Goal: Communication & Community: Answer question/provide support

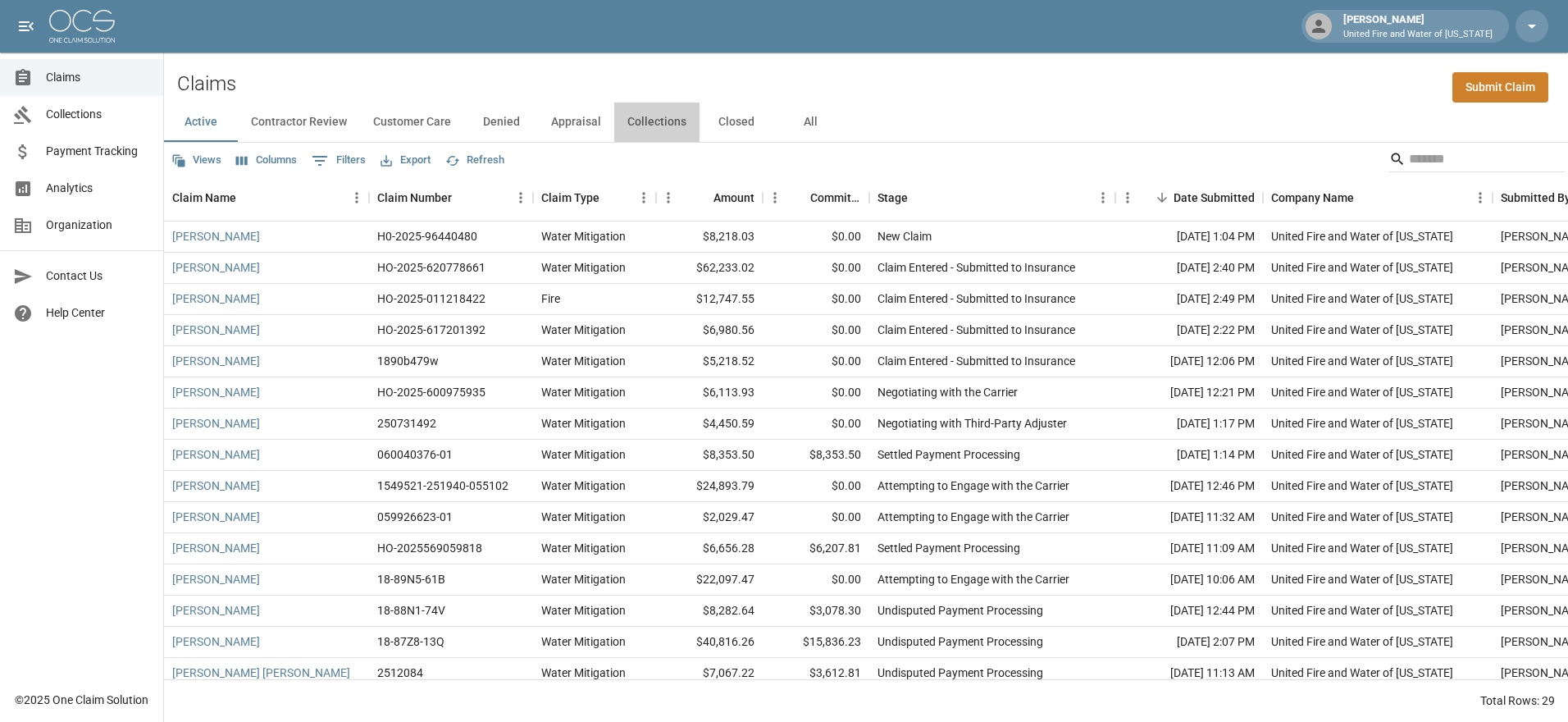
click at [659, 124] on button "Collections" at bounding box center [657, 121] width 85 height 39
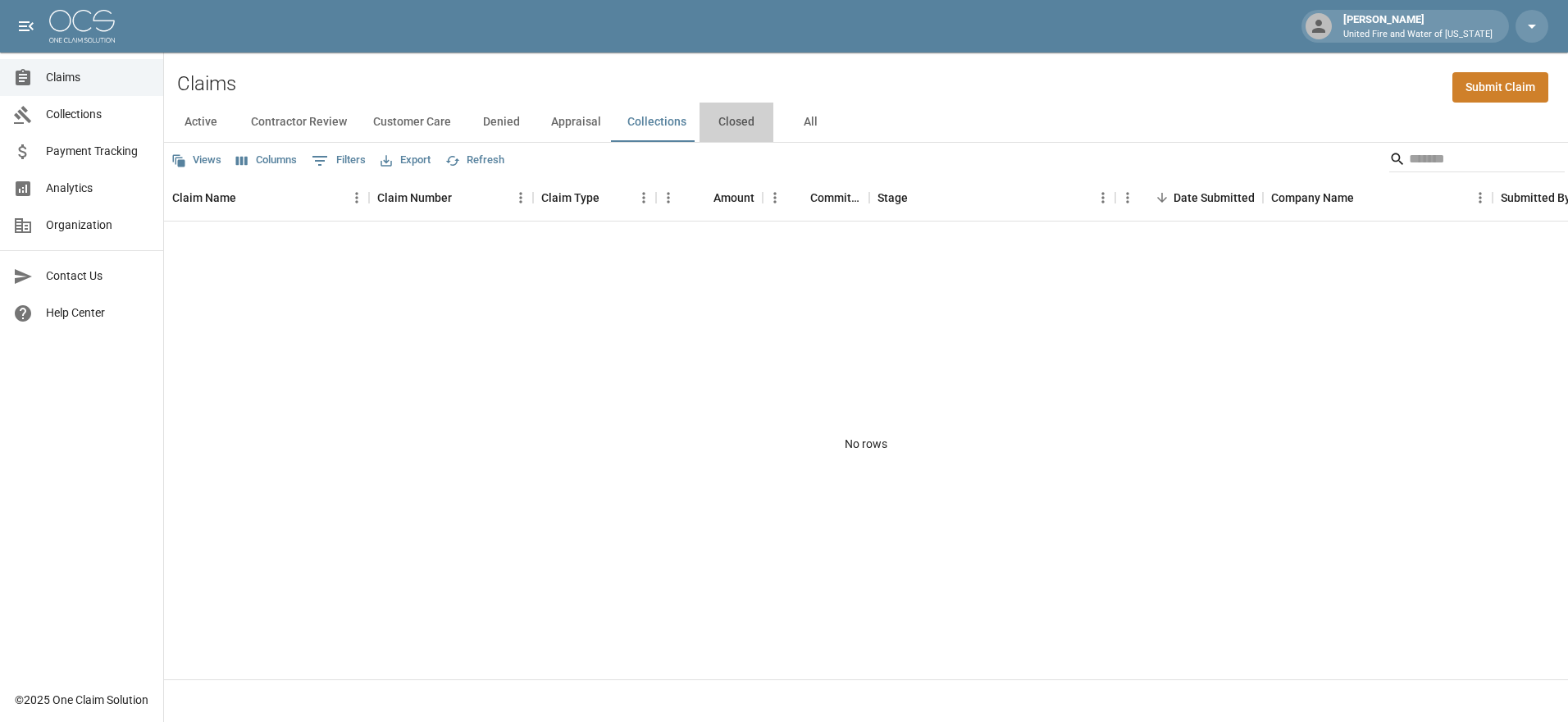
click at [729, 122] on button "Closed" at bounding box center [736, 121] width 74 height 39
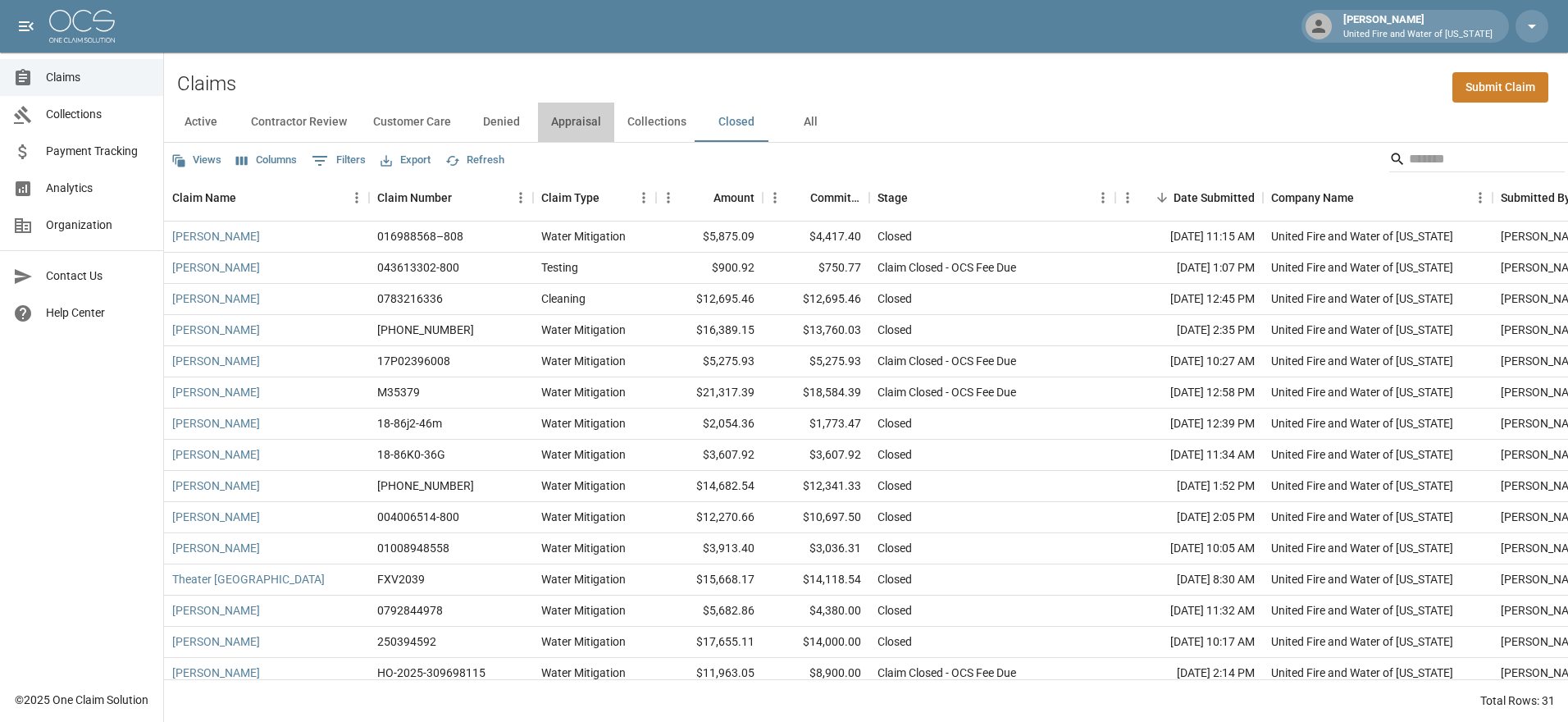
click at [589, 117] on button "Appraisal" at bounding box center [576, 121] width 76 height 39
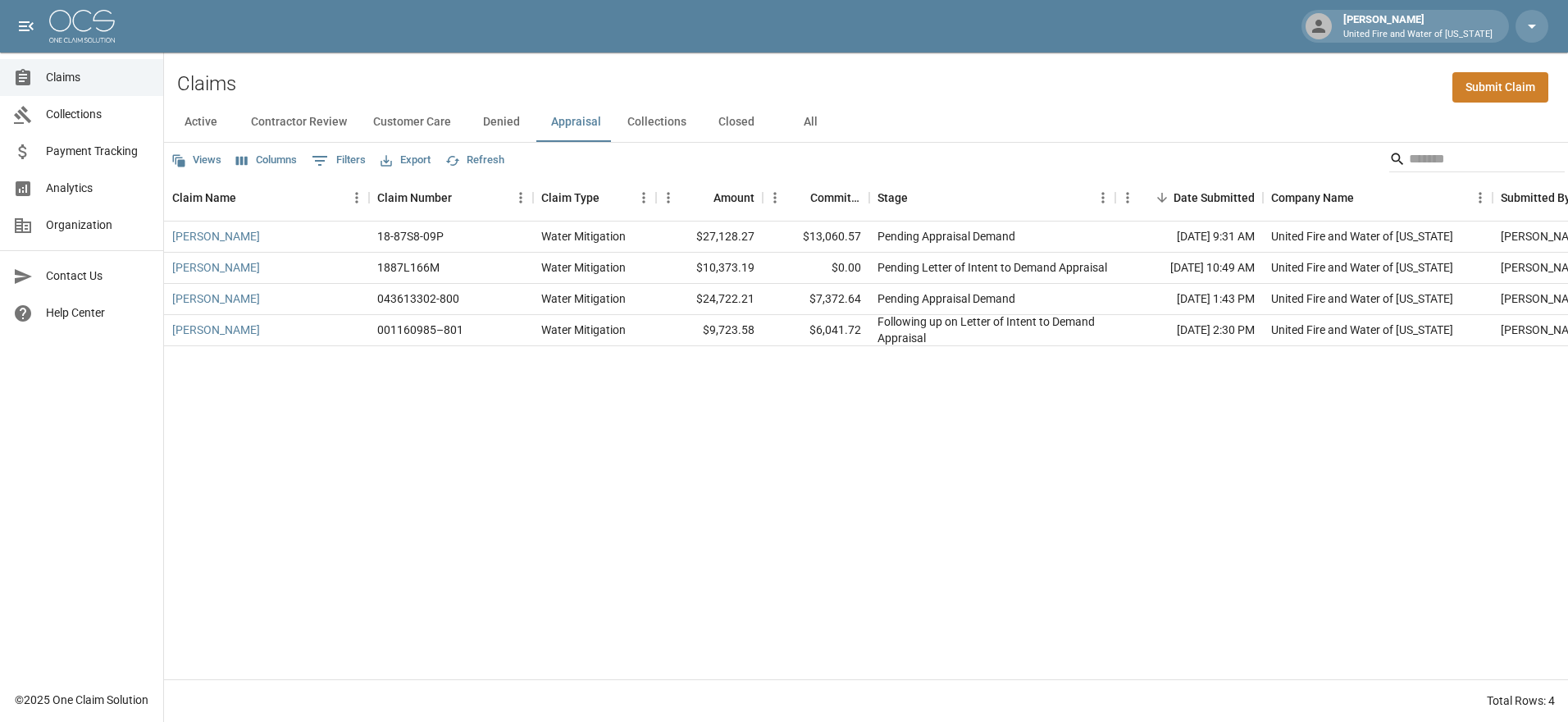
click at [424, 121] on button "Customer Care" at bounding box center [412, 121] width 104 height 39
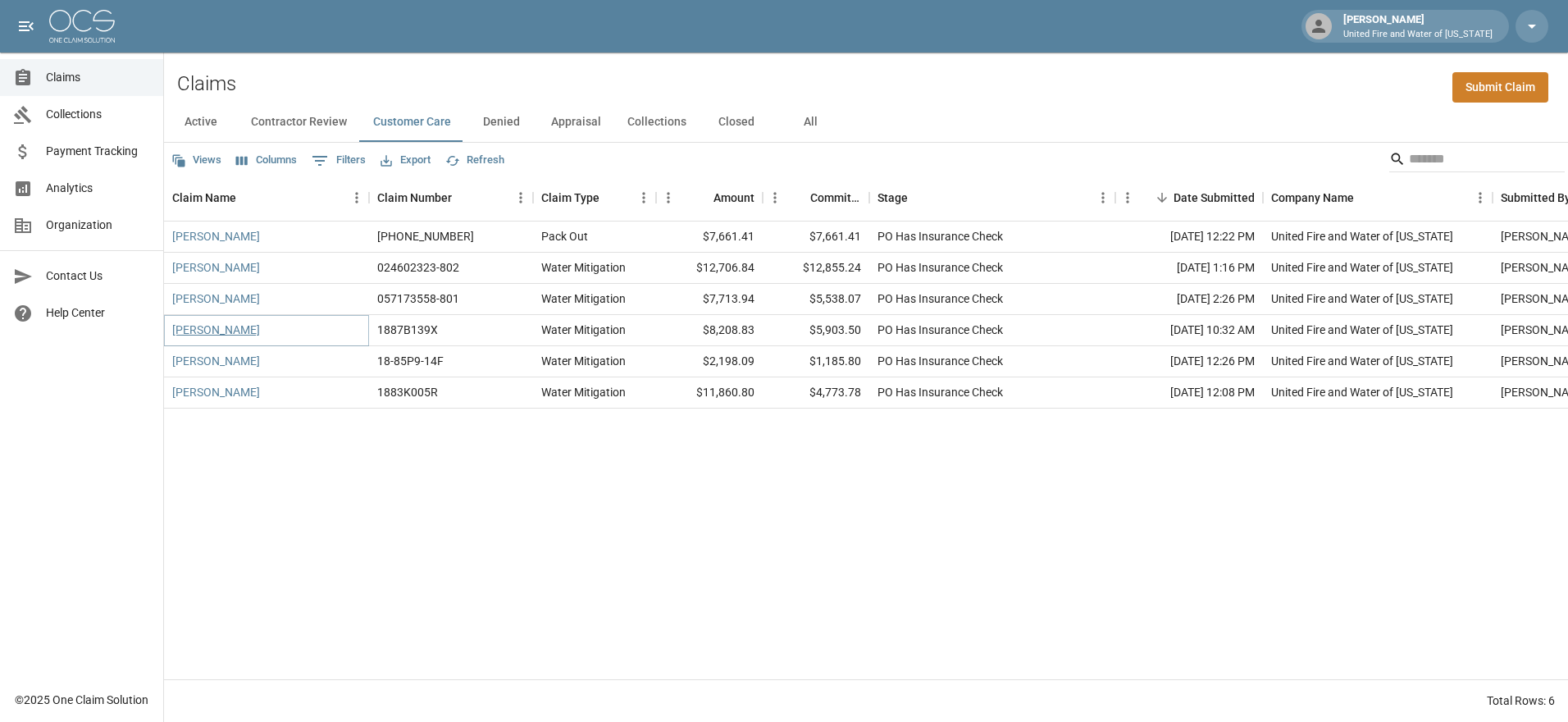
click at [208, 330] on link "[PERSON_NAME]" at bounding box center [215, 329] width 88 height 16
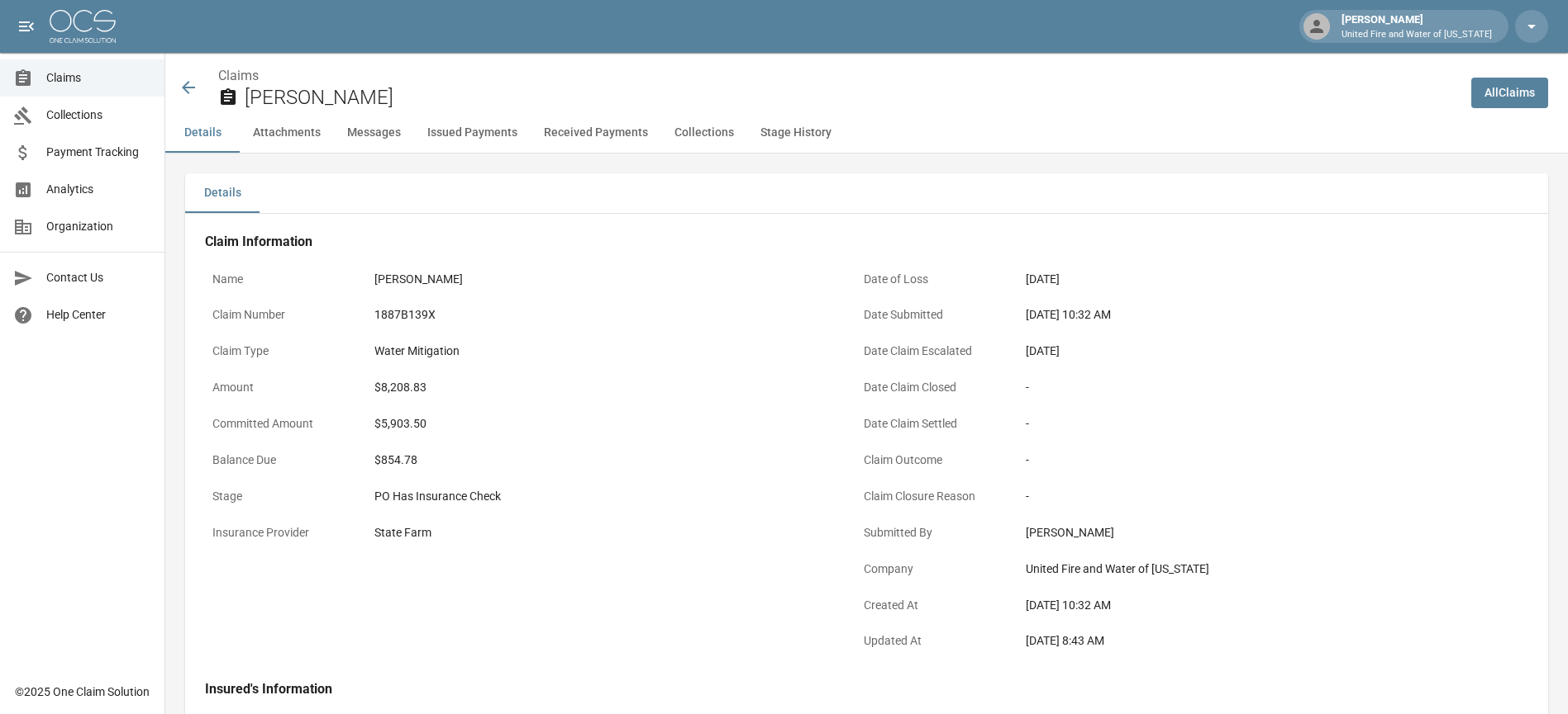
drag, startPoint x: 1325, startPoint y: 476, endPoint x: 1327, endPoint y: 489, distance: 13.2
click at [1325, 475] on div "Claim Outcome -" at bounding box center [1172, 462] width 631 height 37
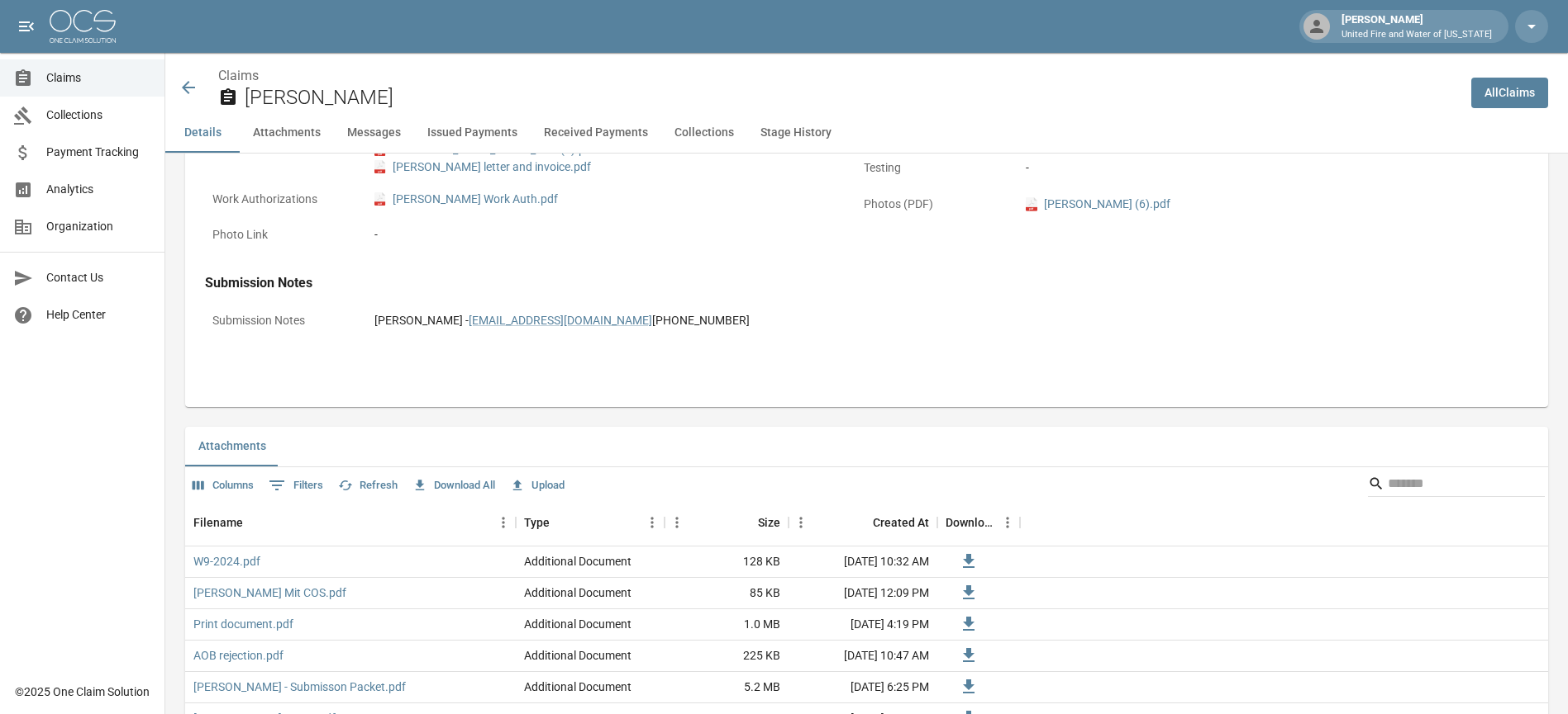
click at [898, 442] on div "Attachments" at bounding box center [867, 447] width 1362 height 39
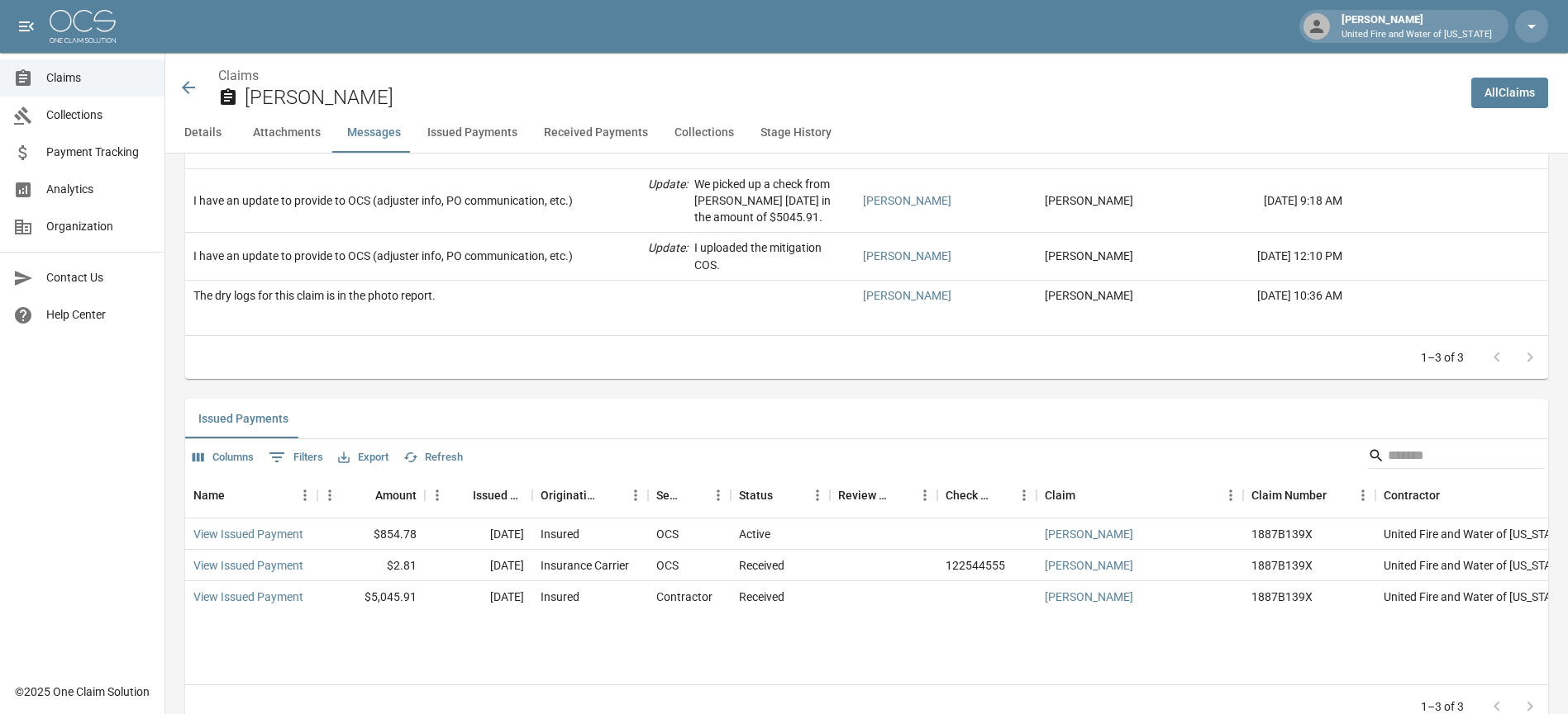
scroll to position [1542, 0]
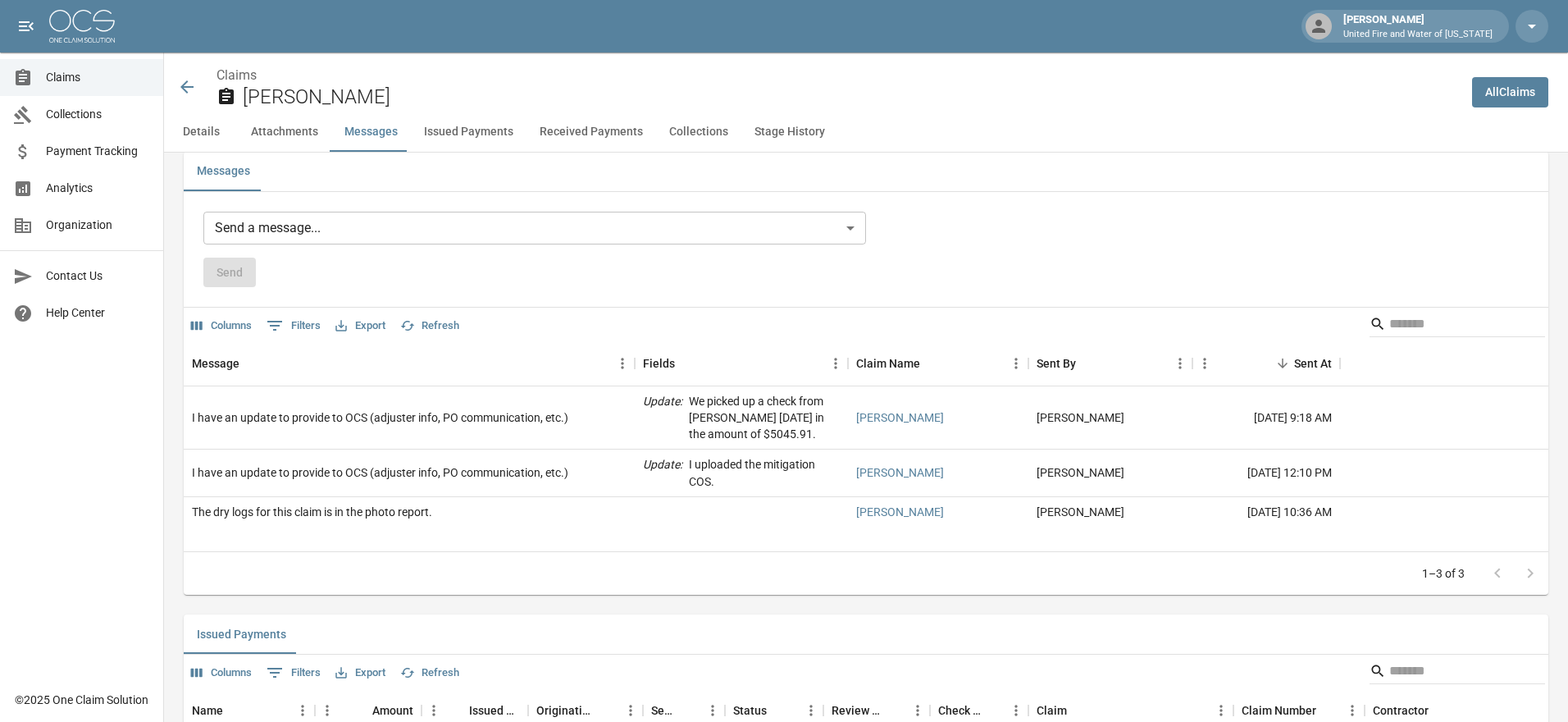
click at [363, 232] on body "[PERSON_NAME] United Fire and Water of [US_STATE] Claims Collections Payment Tr…" at bounding box center [784, 350] width 1568 height 3761
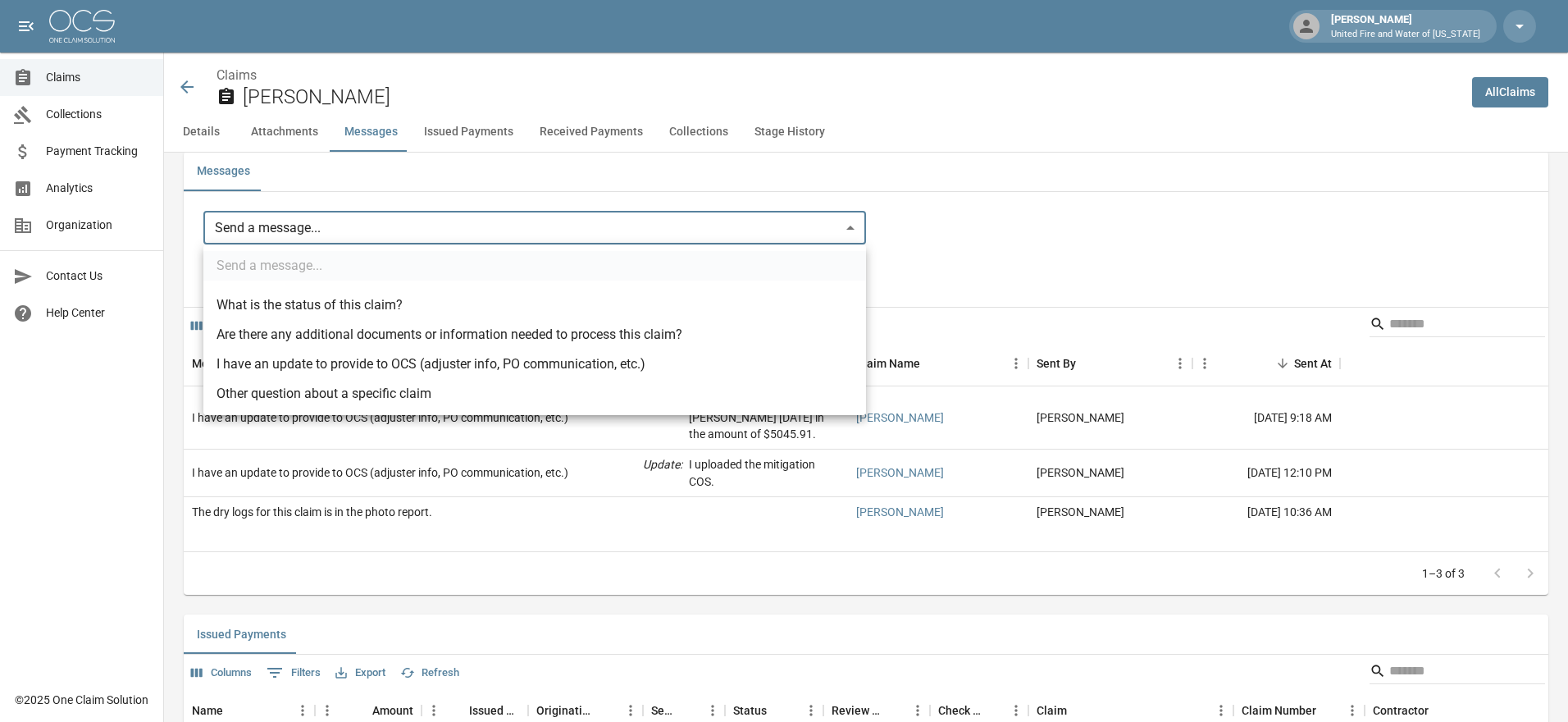
click at [316, 365] on li "I have an update to provide to OCS (adjuster info, PO communication, etc.)" at bounding box center [535, 364] width 663 height 30
type input "**********"
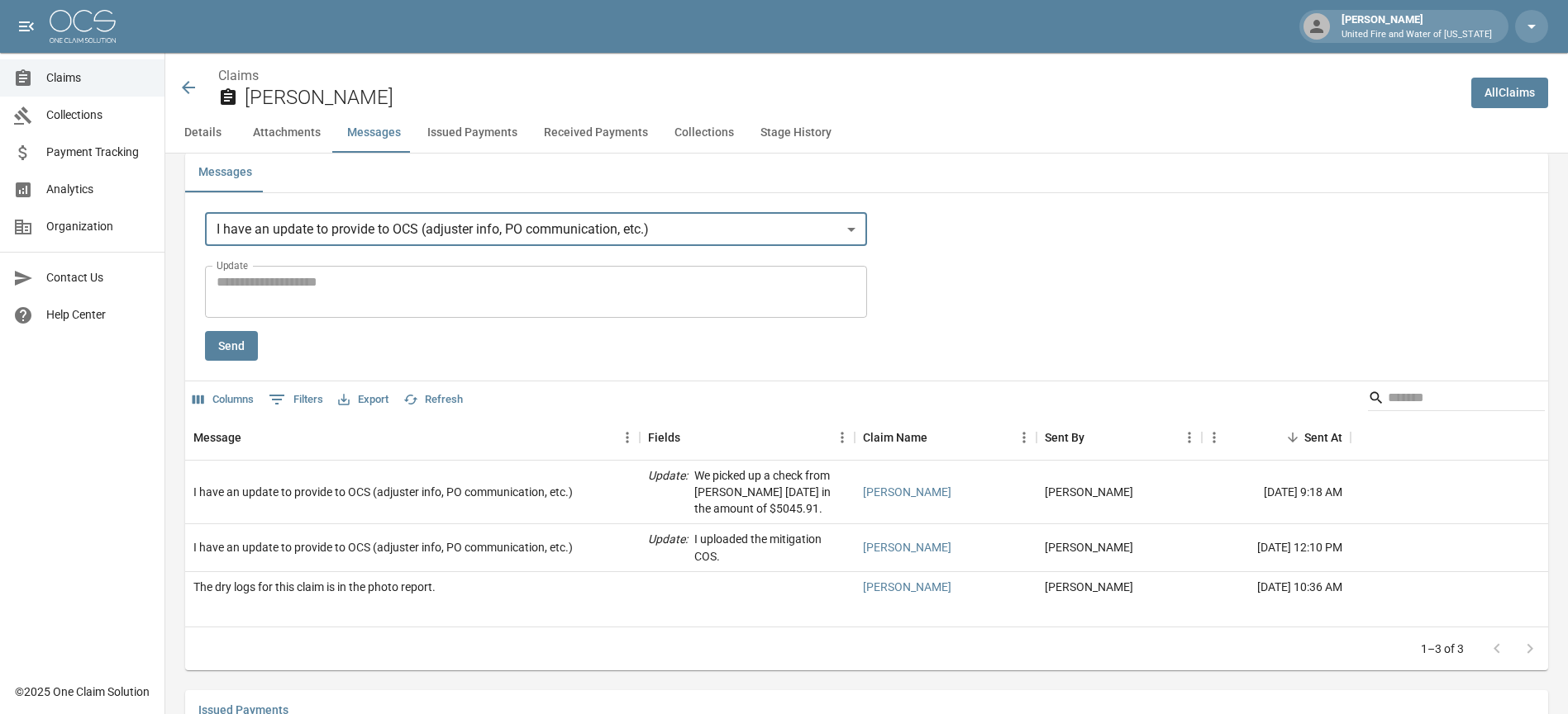
click at [235, 289] on textarea "Update" at bounding box center [536, 291] width 638 height 38
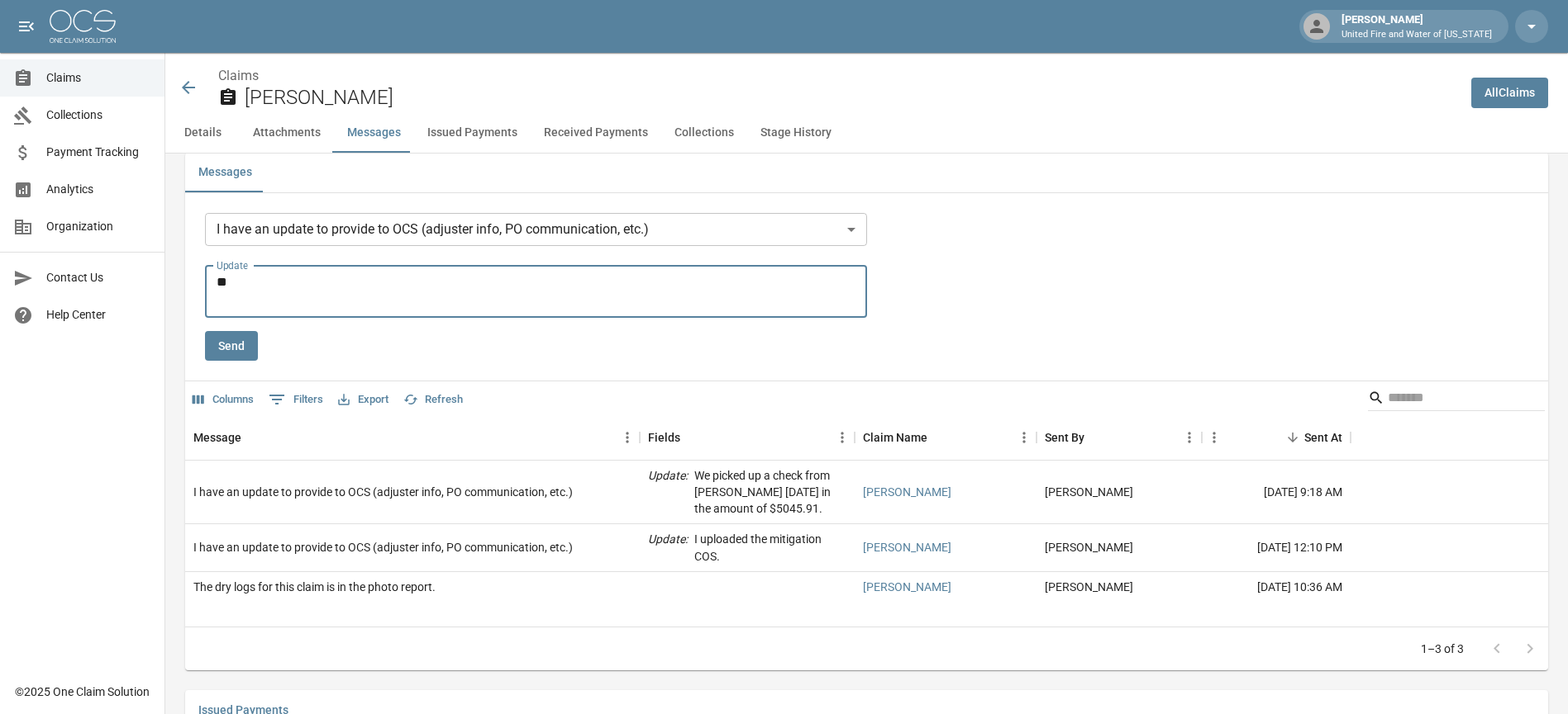
type textarea "*"
type textarea "**********"
click at [232, 343] on button "Send" at bounding box center [231, 346] width 52 height 31
